Goal: Transaction & Acquisition: Purchase product/service

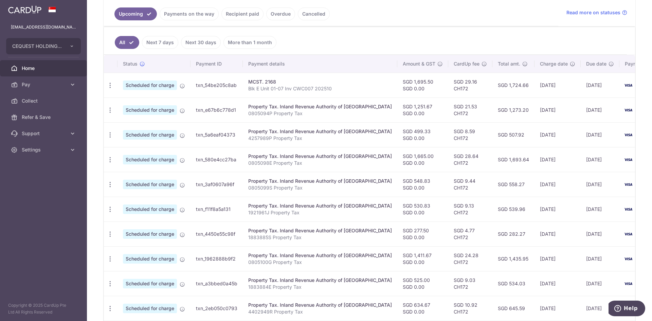
scroll to position [78, 0]
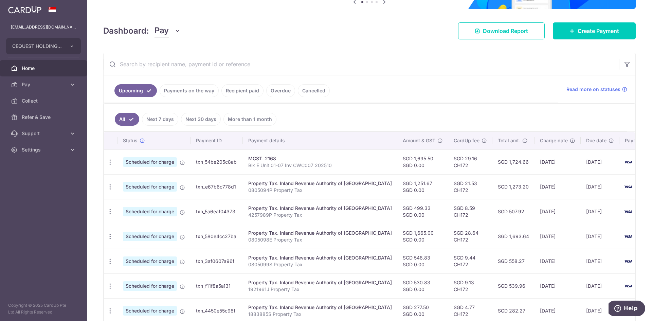
click at [187, 87] on link "Payments on the way" at bounding box center [189, 90] width 59 height 13
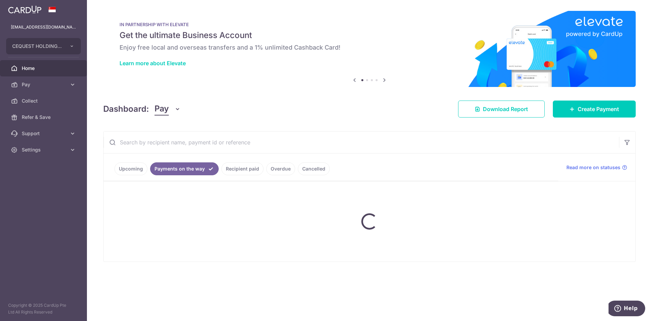
scroll to position [0, 0]
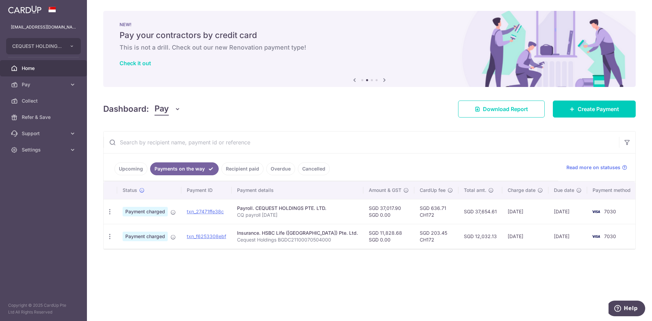
click at [121, 167] on link "Upcoming" at bounding box center [130, 168] width 33 height 13
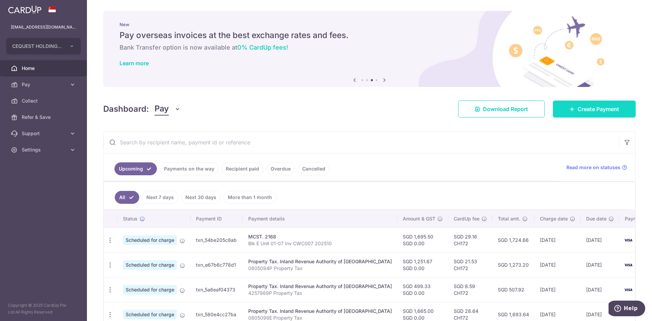
click at [599, 109] on span "Create Payment" at bounding box center [598, 109] width 41 height 8
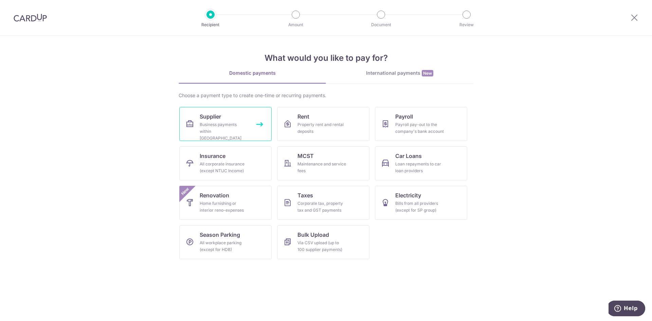
click at [207, 116] on span "Supplier" at bounding box center [210, 116] width 21 height 8
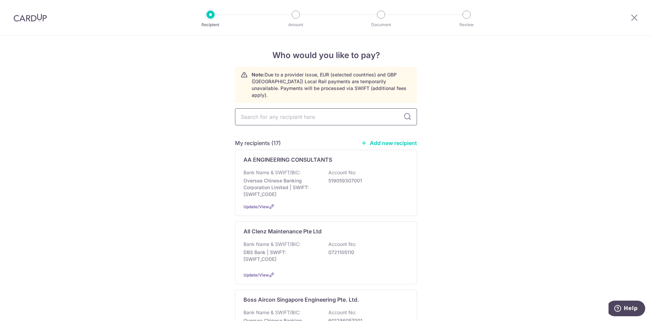
type input "T"
type input "Termite"
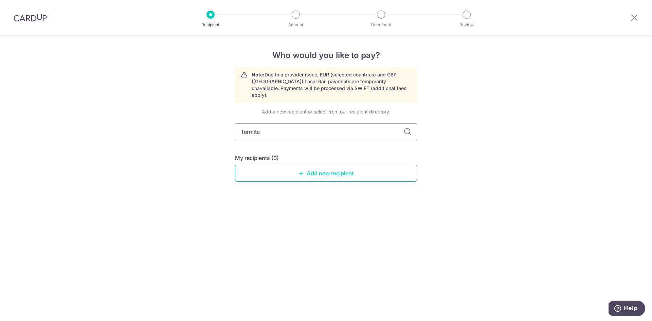
click at [310, 166] on link "Add new recipient" at bounding box center [326, 173] width 182 height 17
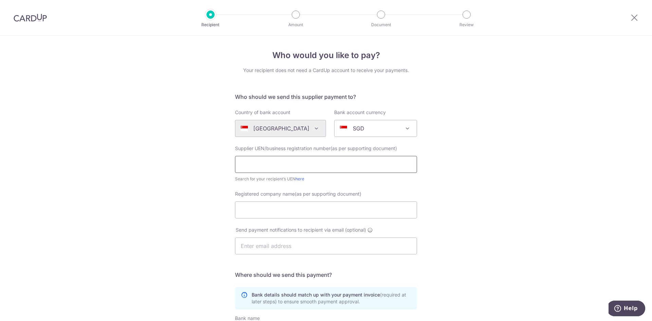
click at [244, 164] on input "text" at bounding box center [326, 164] width 182 height 17
type input "201023557C"
click at [244, 212] on input "Registered company name(as per supporting document)" at bounding box center [326, 209] width 182 height 17
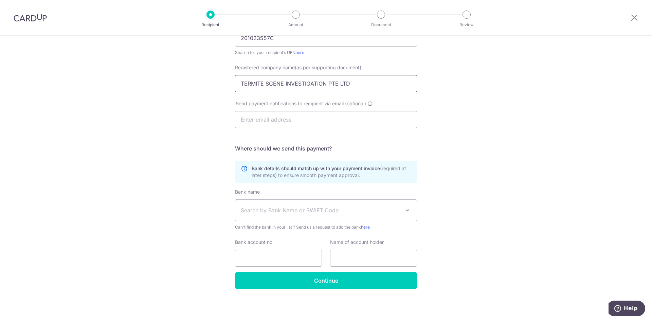
type input "TERMITE SCENE INVESTIGATION PTE LTD"
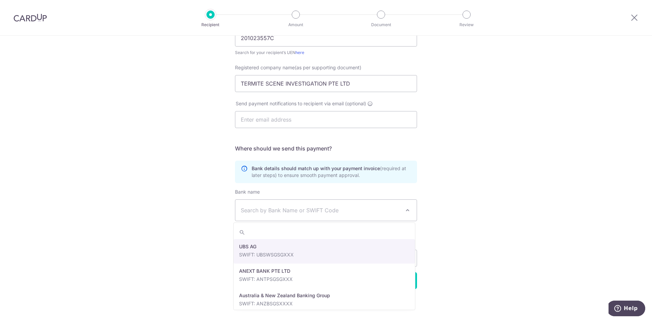
click at [247, 211] on span "Search by Bank Name or SWIFT Code" at bounding box center [321, 210] width 160 height 8
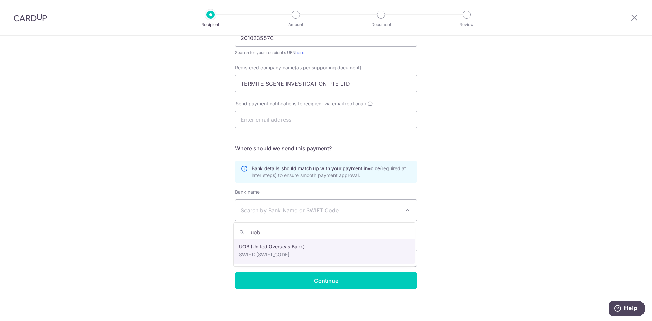
type input "uob"
select select "18"
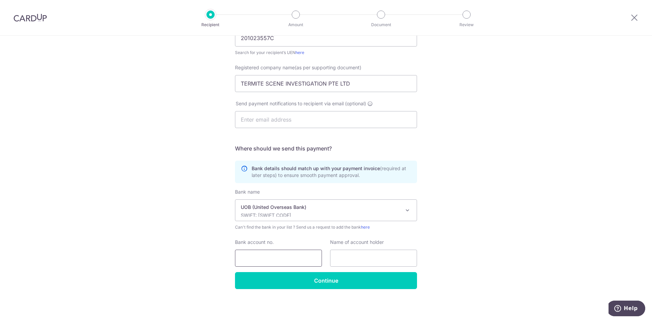
click at [240, 256] on input "Bank account no." at bounding box center [278, 258] width 87 height 17
type input "3883253122"
click at [337, 260] on input "text" at bounding box center [373, 258] width 87 height 17
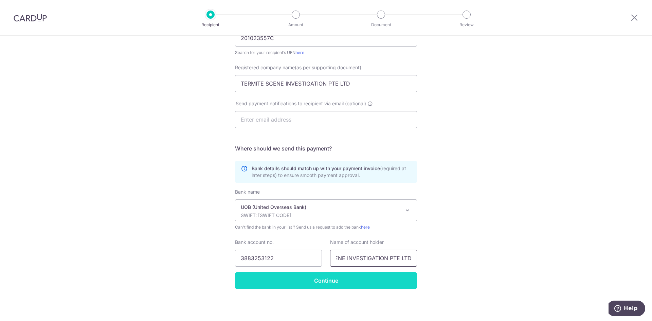
type input "TERMITE SCENE INVESTIGATION PTE LTD"
click at [314, 278] on input "Continue" at bounding box center [326, 280] width 182 height 17
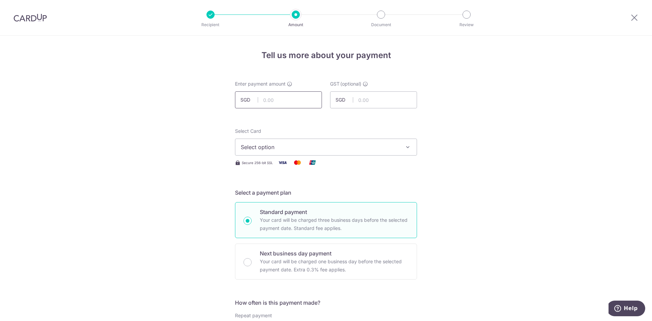
click at [280, 105] on input "text" at bounding box center [278, 99] width 87 height 17
click button "Add Card" at bounding box center [0, 0] width 0 height 0
type input "250.00"
click at [360, 143] on span "Select option" at bounding box center [320, 147] width 158 height 8
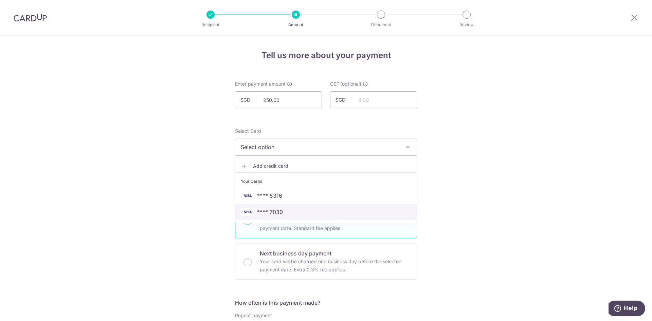
drag, startPoint x: 284, startPoint y: 211, endPoint x: 280, endPoint y: 196, distance: 15.3
click at [284, 212] on span "**** 7030" at bounding box center [326, 212] width 170 height 8
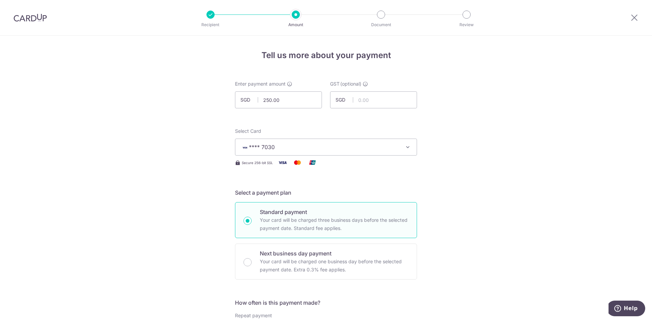
scroll to position [285, 0]
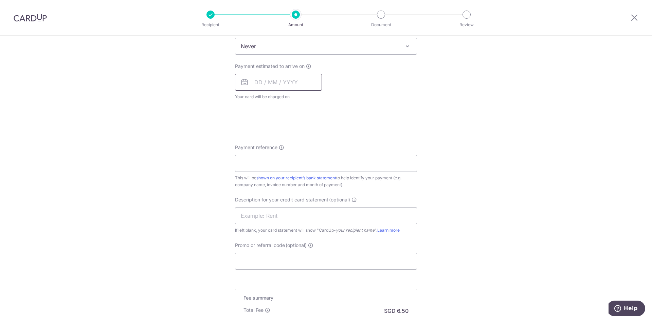
click at [264, 82] on input "text" at bounding box center [278, 82] width 87 height 17
click at [303, 144] on link "9" at bounding box center [303, 144] width 11 height 11
type input "09/10/2025"
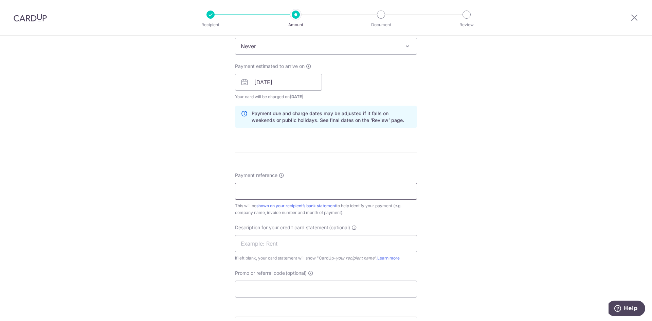
click at [245, 190] on input "Payment reference" at bounding box center [326, 191] width 182 height 17
type input "c"
type input "Cequest Holdings P L Inv 20251039"
click at [242, 243] on input "text" at bounding box center [326, 243] width 182 height 17
type input "CQ Termite AS"
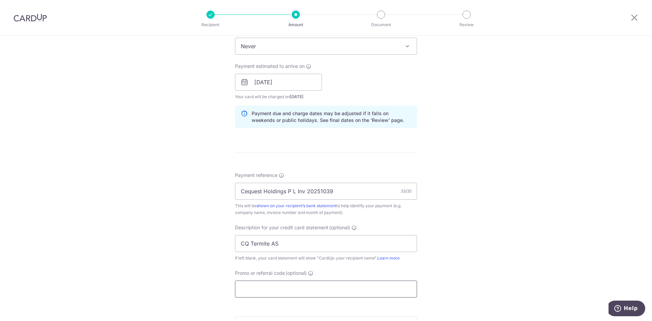
click at [248, 289] on input "Promo or referral code (optional)" at bounding box center [326, 288] width 182 height 17
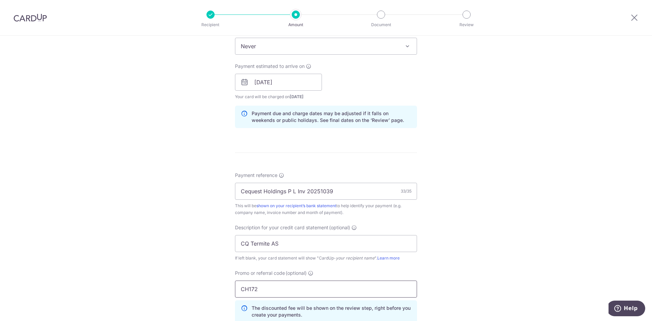
scroll to position [433, 0]
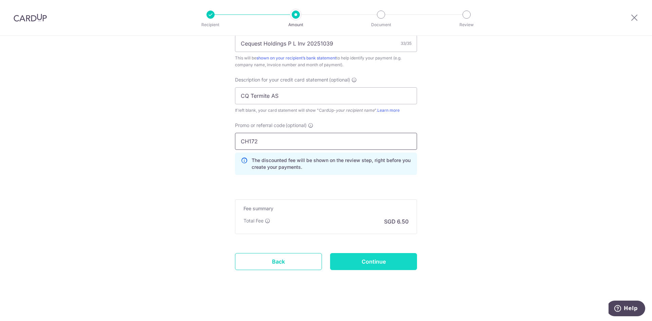
type input "CH172"
click at [362, 262] on input "Continue" at bounding box center [373, 261] width 87 height 17
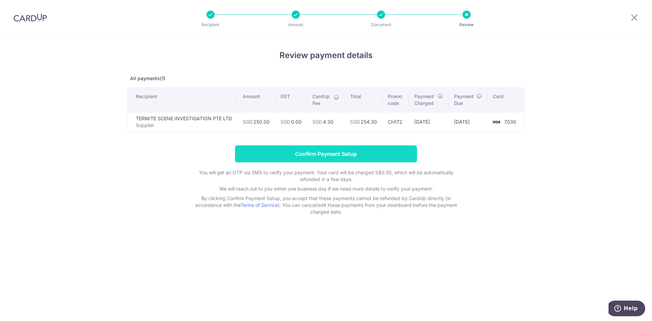
click at [301, 152] on input "Confirm Payment Setup" at bounding box center [326, 153] width 182 height 17
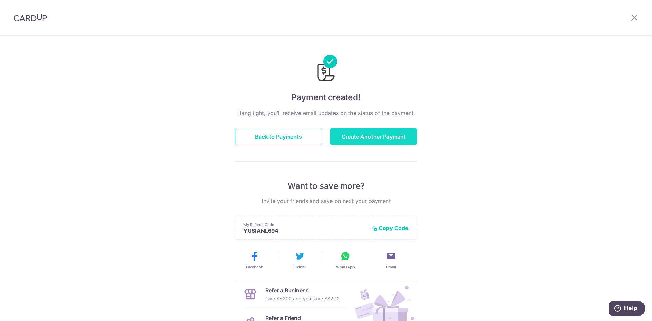
click at [386, 134] on button "Create Another Payment" at bounding box center [373, 136] width 87 height 17
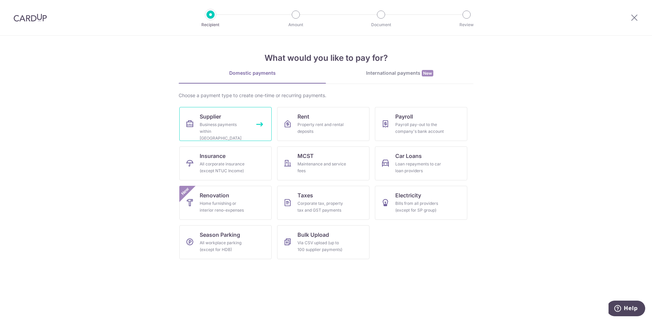
click at [205, 119] on span "Supplier" at bounding box center [210, 116] width 21 height 8
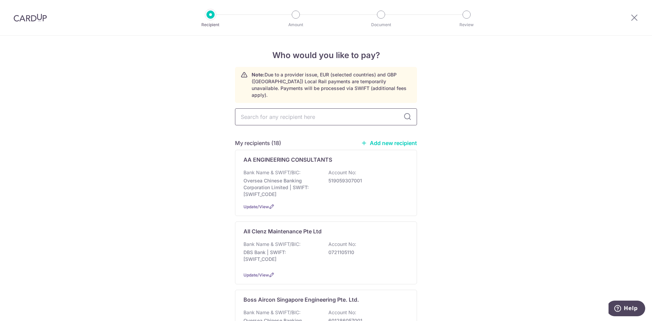
click at [286, 113] on input "text" at bounding box center [326, 116] width 182 height 17
click at [276, 109] on input "text" at bounding box center [326, 116] width 182 height 17
type input "dawn"
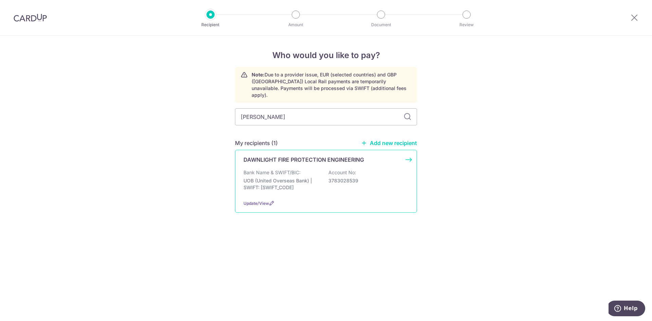
click at [408, 150] on div "DAWNLIGHT FIRE PROTECTION ENGINEERING Bank Name & SWIFT/BIC: UOB (United Overse…" at bounding box center [326, 181] width 182 height 63
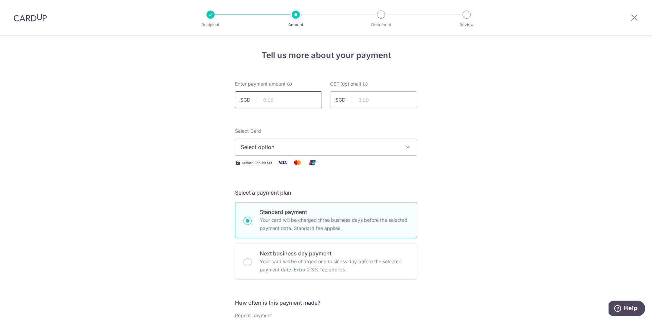
click at [278, 99] on input "text" at bounding box center [278, 99] width 87 height 17
type input "80.00"
click at [291, 145] on span "Select option" at bounding box center [320, 147] width 158 height 8
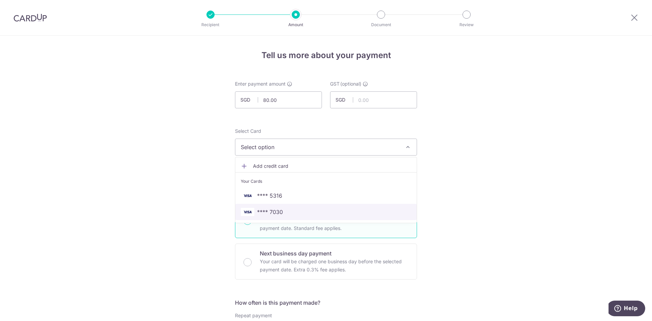
drag, startPoint x: 275, startPoint y: 212, endPoint x: 380, endPoint y: 196, distance: 106.1
click at [275, 212] on span "**** 7030" at bounding box center [270, 212] width 26 height 8
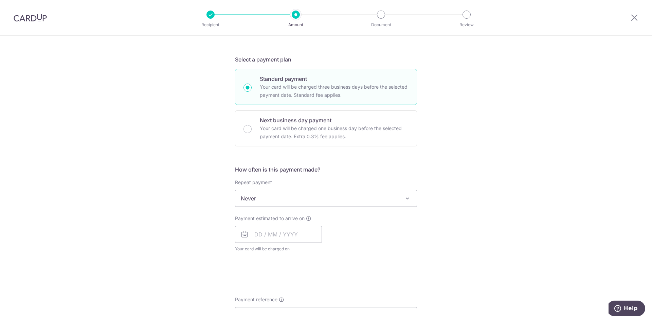
scroll to position [181, 0]
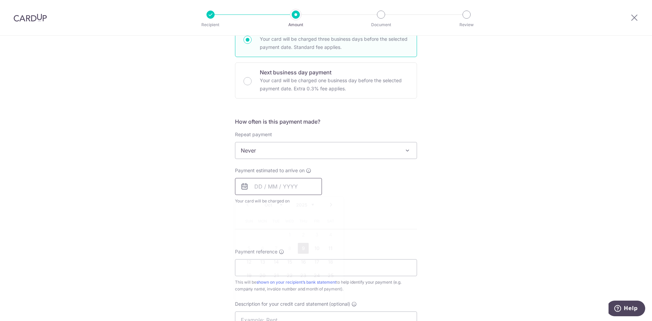
click at [255, 188] on input "text" at bounding box center [278, 186] width 87 height 17
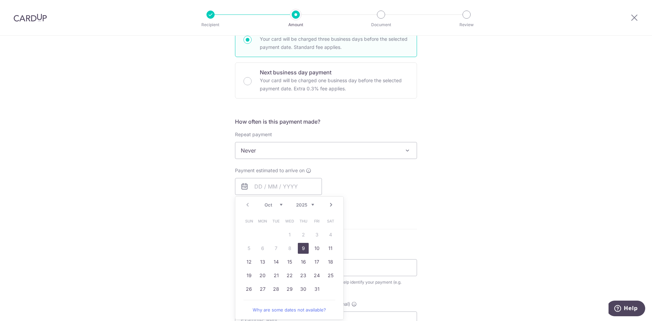
click at [301, 248] on link "9" at bounding box center [303, 248] width 11 height 11
type input "09/10/2025"
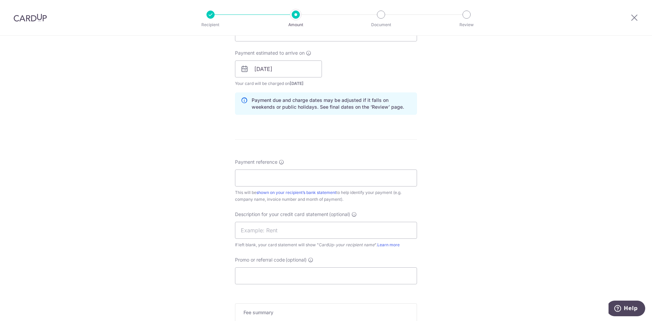
scroll to position [299, 0]
click at [241, 178] on input "Payment reference" at bounding box center [326, 177] width 182 height 17
click at [505, 166] on div "Tell us more about your payment Enter payment amount SGD 80.00 80.00 GST (optio…" at bounding box center [326, 94] width 652 height 715
click at [242, 182] on input "Payment reference" at bounding box center [326, 177] width 182 height 17
type input "Cequest Holdings P L Inv 12359"
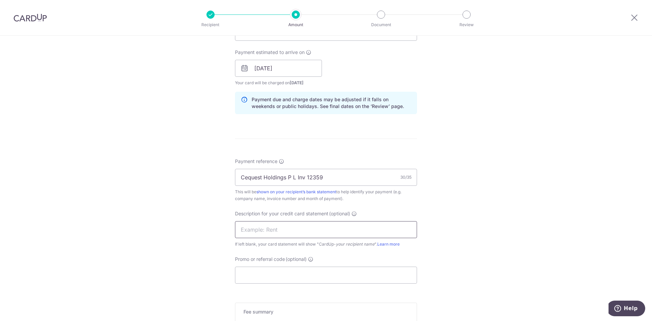
click at [246, 231] on input "text" at bounding box center [326, 229] width 182 height 17
type input "CQ AS fire hose"
click at [244, 274] on input "Promo or referral code (optional)" at bounding box center [326, 275] width 182 height 17
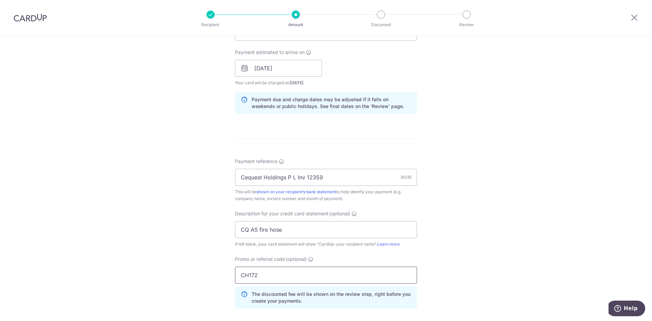
scroll to position [461, 0]
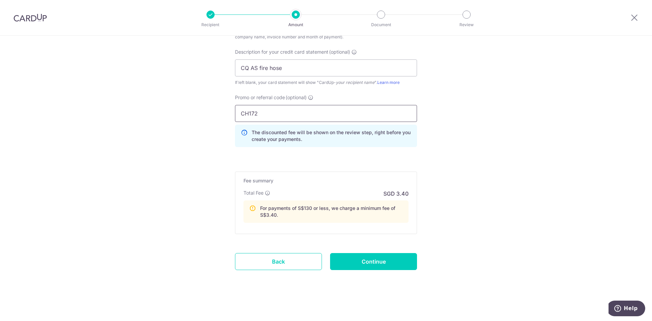
type input "CH172"
drag, startPoint x: 199, startPoint y: 260, endPoint x: 204, endPoint y: 257, distance: 6.6
click at [282, 264] on link "Back" at bounding box center [278, 261] width 87 height 17
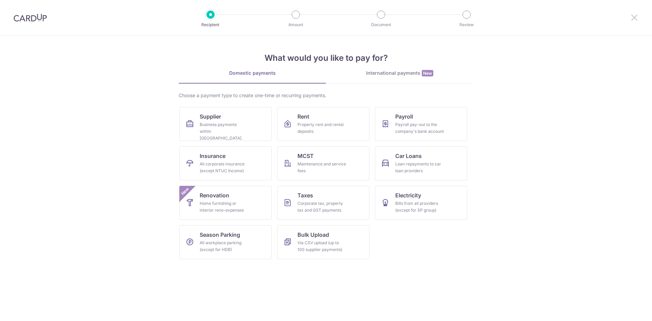
click at [634, 17] on icon at bounding box center [634, 17] width 8 height 8
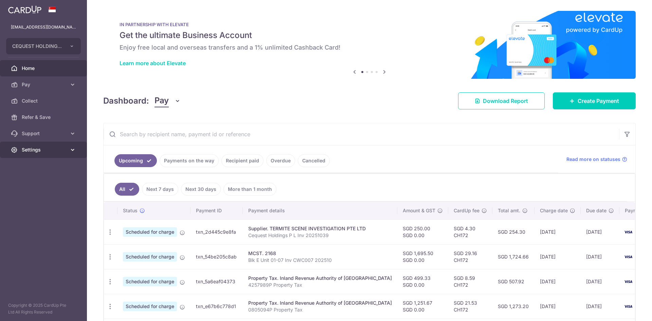
click at [34, 150] on span "Settings" at bounding box center [44, 149] width 45 height 7
click at [29, 184] on span "Logout" at bounding box center [44, 182] width 45 height 7
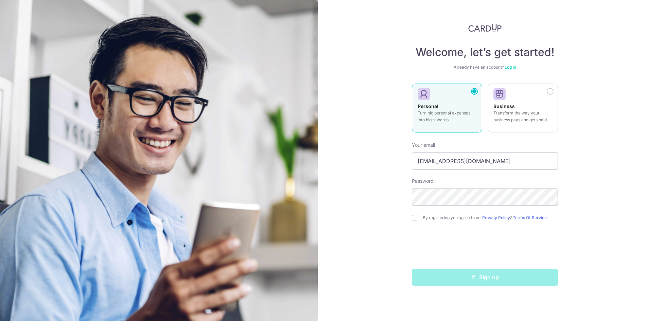
click at [510, 66] on link "Log in" at bounding box center [511, 67] width 12 height 5
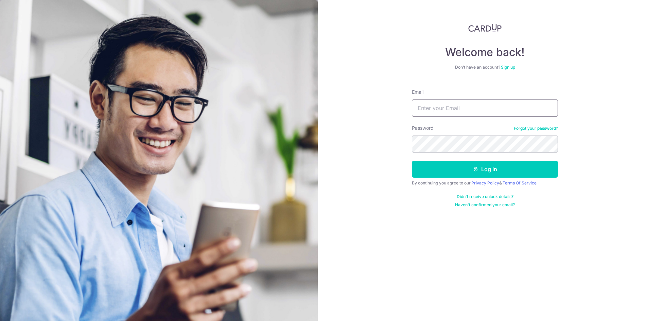
type input "[EMAIL_ADDRESS][DOMAIN_NAME]"
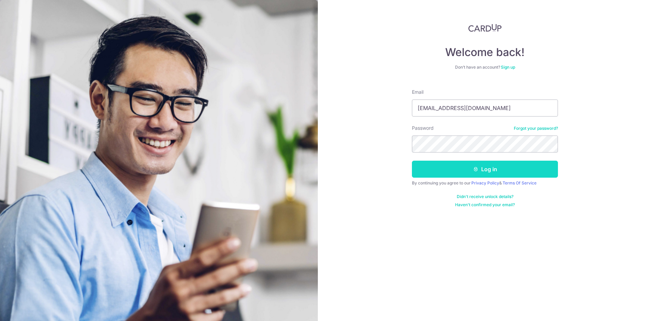
click at [478, 172] on button "Log in" at bounding box center [485, 169] width 146 height 17
